Goal: Task Accomplishment & Management: Manage account settings

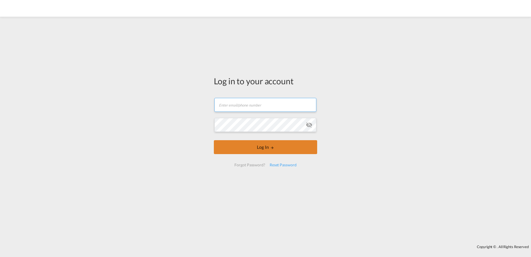
type input "[PERSON_NAME][EMAIL_ADDRESS][PERSON_NAME][DOMAIN_NAME]"
click at [295, 148] on button "Log In" at bounding box center [265, 147] width 103 height 14
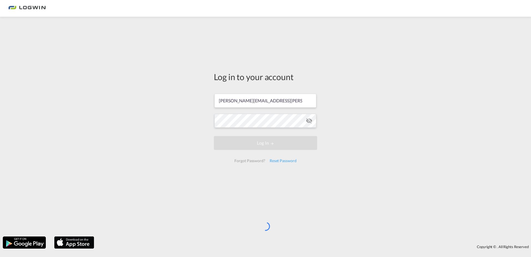
click at [231, 44] on div "Log in to your account daniel.wirtz@logwin-logistics.com Log In Forgot Password…" at bounding box center [266, 118] width 112 height 199
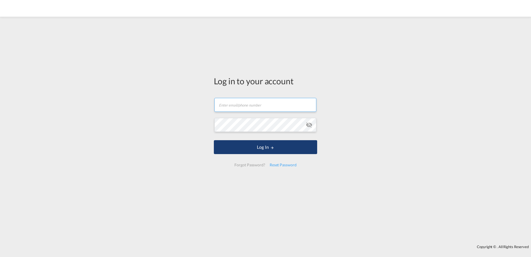
type input "[PERSON_NAME][EMAIL_ADDRESS][PERSON_NAME][DOMAIN_NAME]"
click at [294, 148] on button "Log In" at bounding box center [265, 147] width 103 height 14
